Goal: Check status: Check status

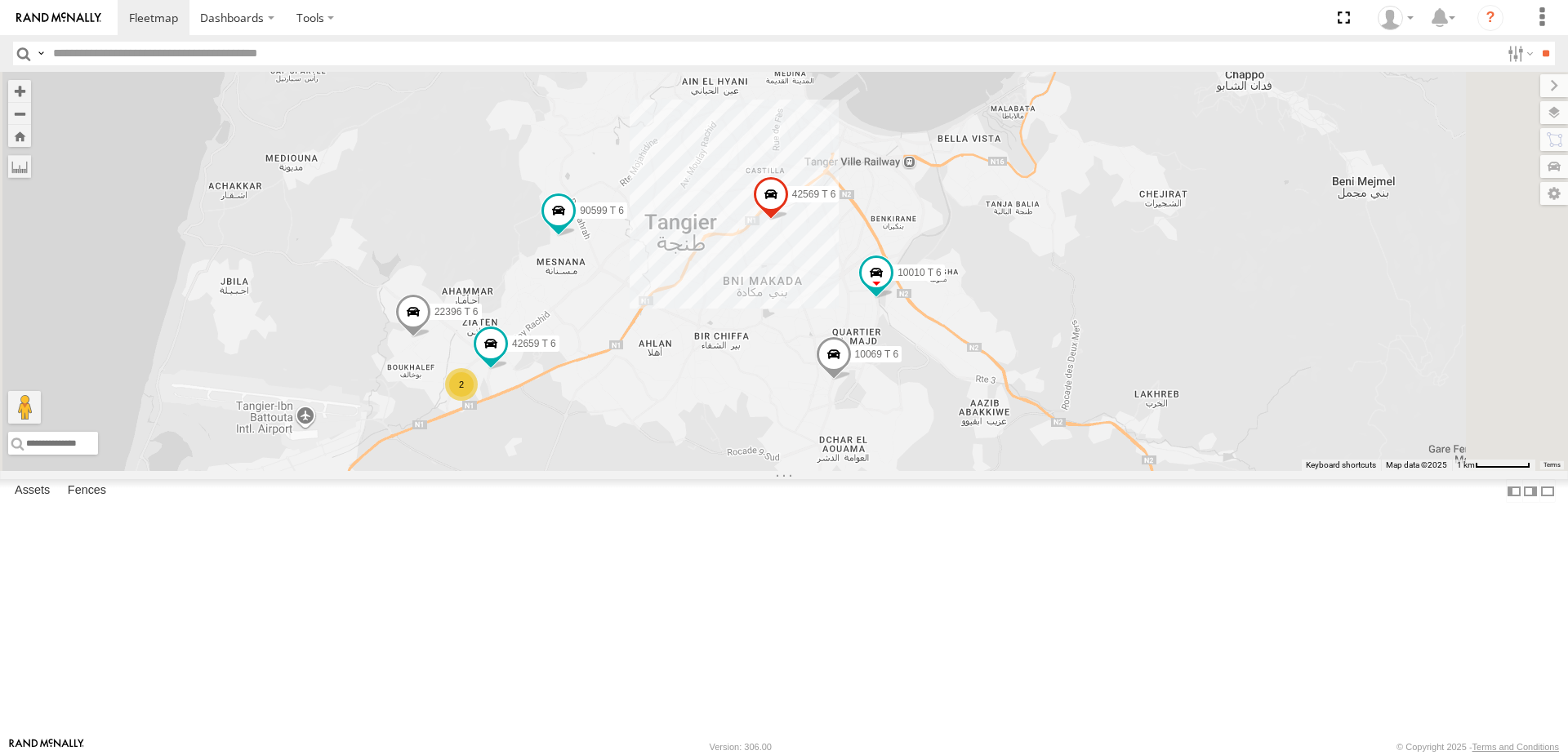
click at [0, 0] on div "65681 T 6" at bounding box center [0, 0] width 0 height 0
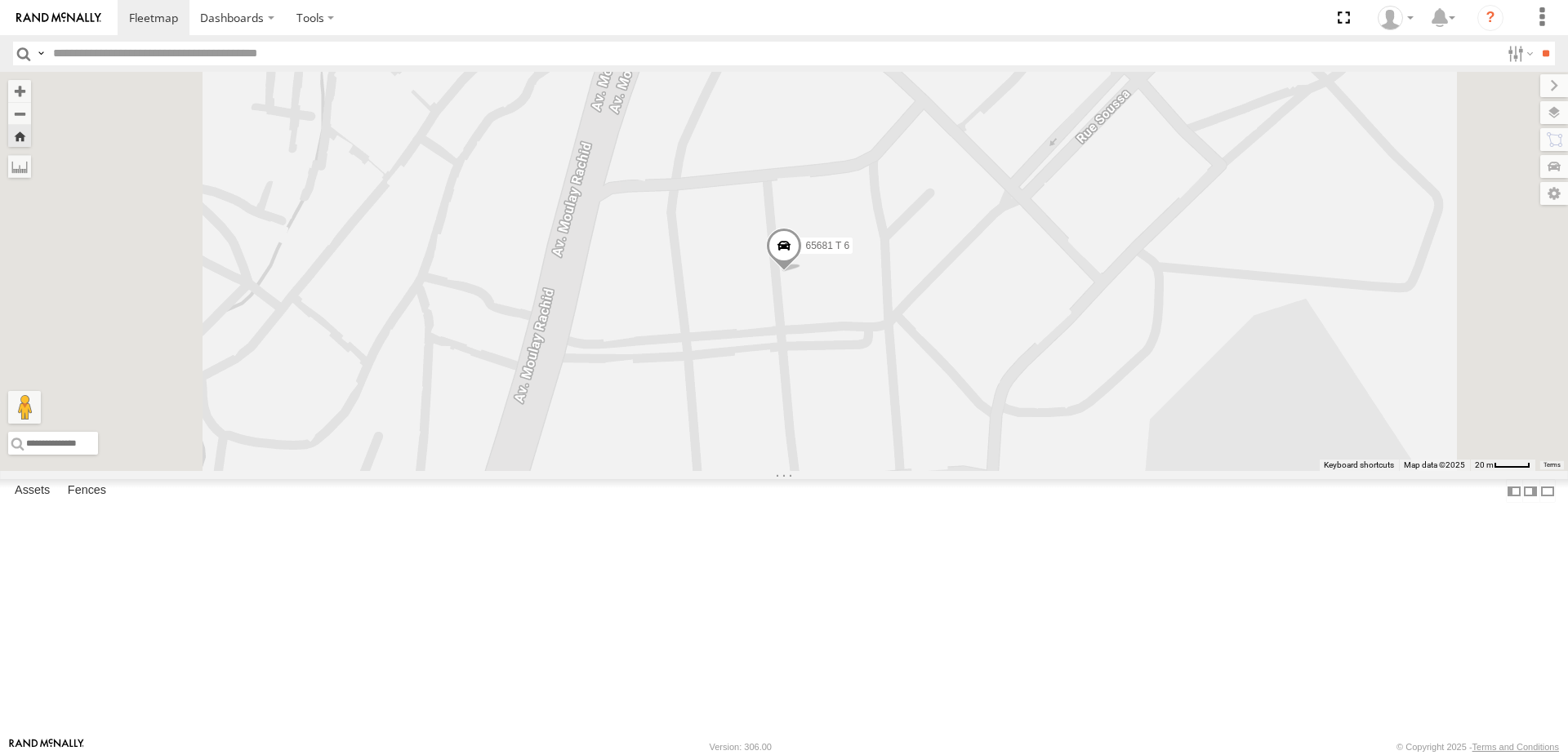
click at [0, 0] on div "42659 T 6" at bounding box center [0, 0] width 0 height 0
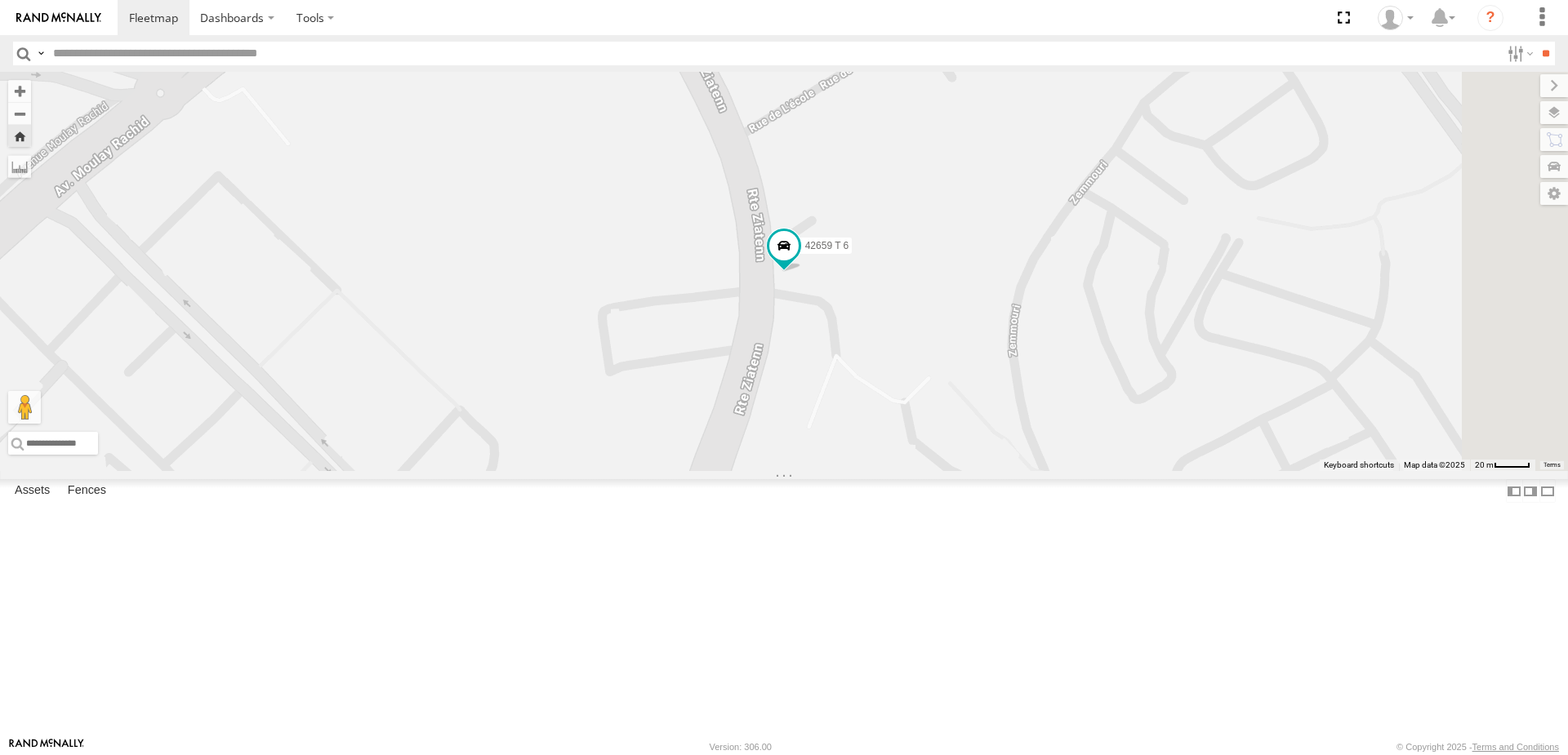
click at [0, 0] on div "90599 T 6" at bounding box center [0, 0] width 0 height 0
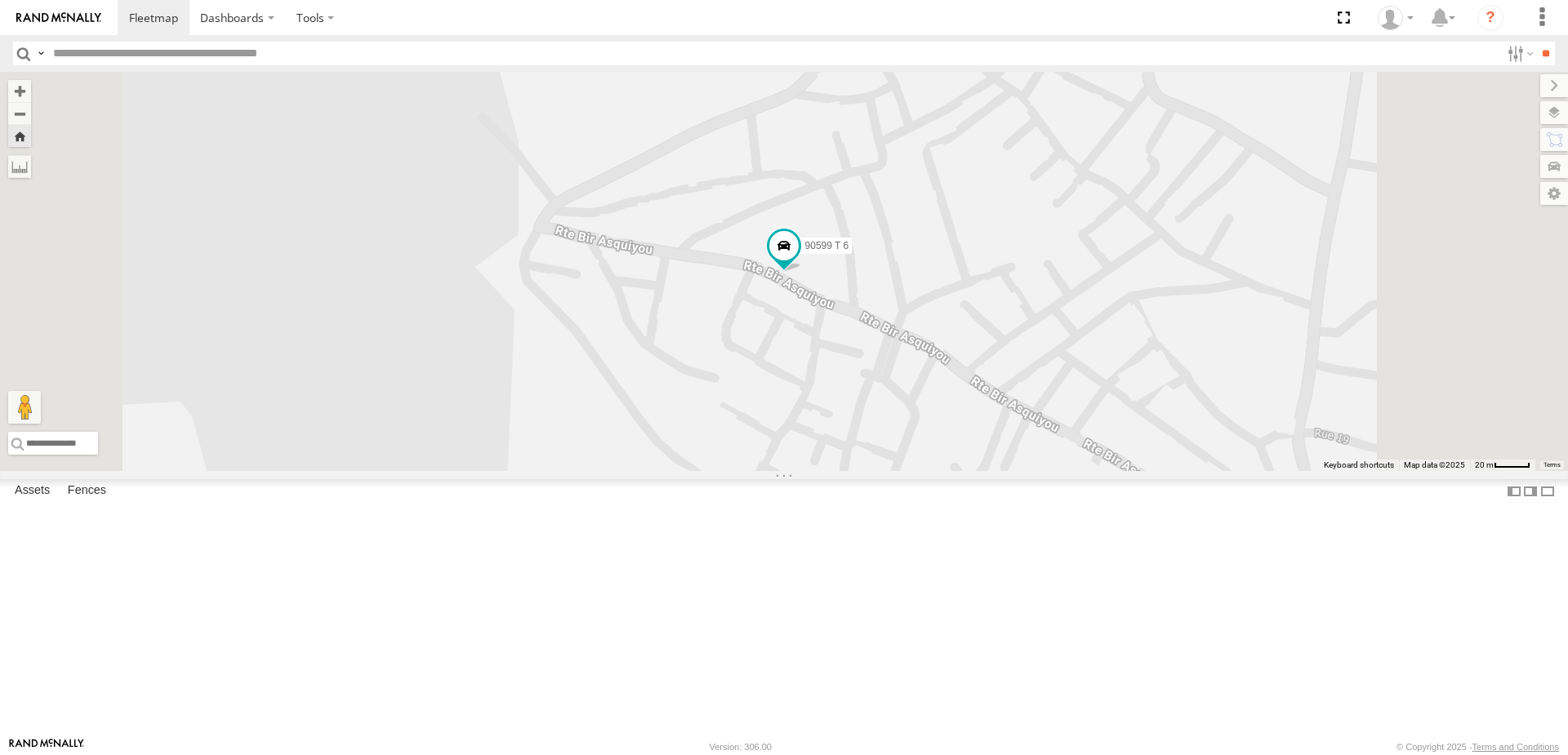
click at [0, 0] on div "Tanger" at bounding box center [0, 0] width 0 height 0
